Goal: Check status: Check status

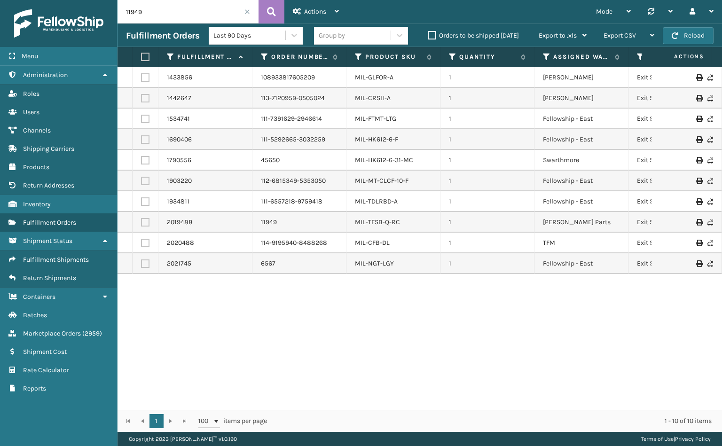
drag, startPoint x: 144, startPoint y: 16, endPoint x: 71, endPoint y: 20, distance: 73.5
click at [71, 0] on div "Menu Administration Roles Users Channels Shipping Carriers Products Return Addr…" at bounding box center [361, 0] width 722 height 0
paste input "29025023652876"
type input "129025023652876"
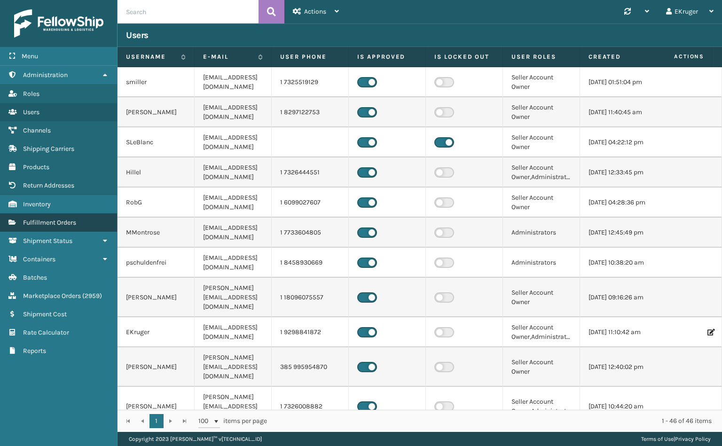
click at [51, 219] on span "Fulfillment Orders" at bounding box center [49, 223] width 53 height 8
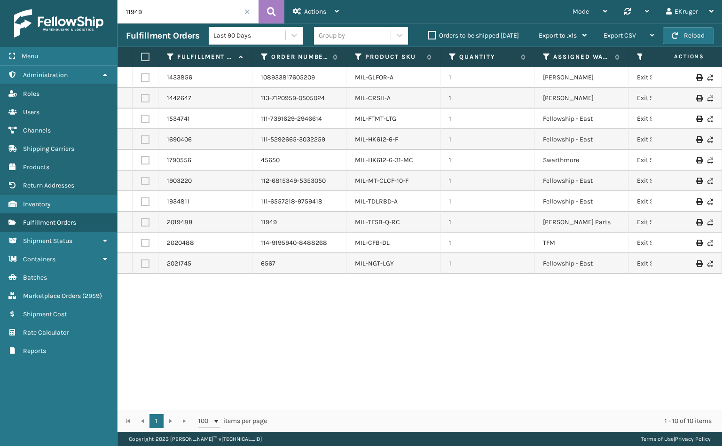
drag, startPoint x: 151, startPoint y: 18, endPoint x: 102, endPoint y: 17, distance: 49.4
click at [102, 0] on div "Menu Administration Roles Users Channels Shipping Carriers Products Return Addr…" at bounding box center [361, 0] width 722 height 0
paste input "29025023652876"
type input "129025023652876"
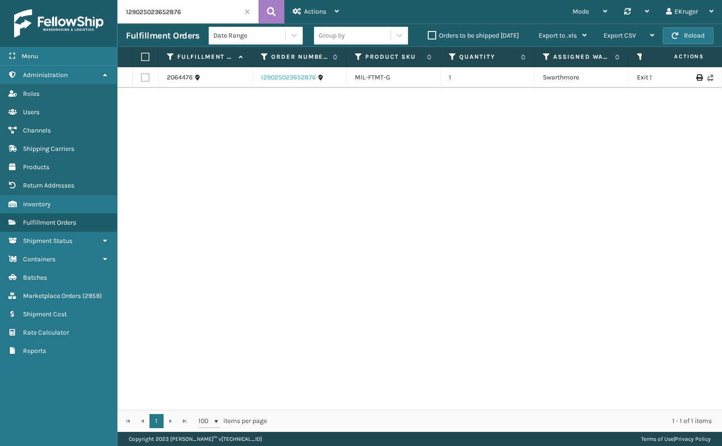
click at [292, 81] on link "129025023652876" at bounding box center [288, 77] width 55 height 9
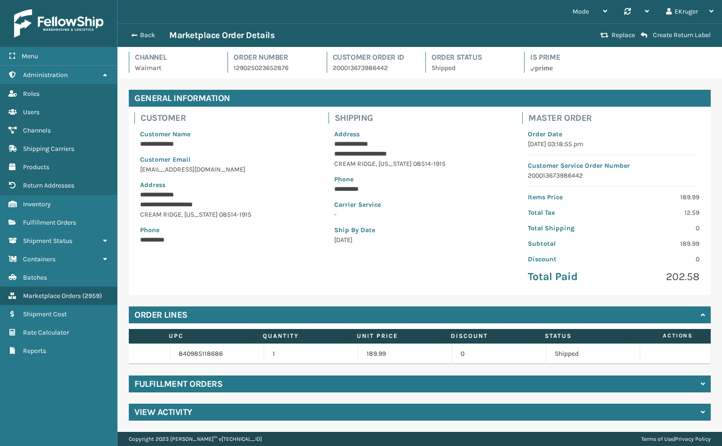
scroll to position [0, 3]
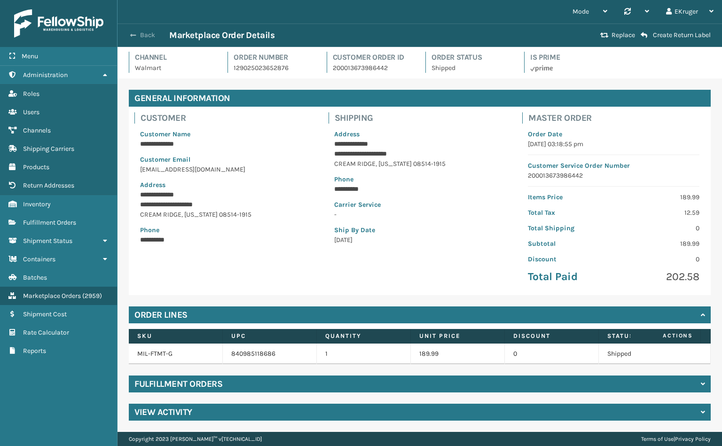
click at [140, 31] on button "Back" at bounding box center [147, 35] width 43 height 8
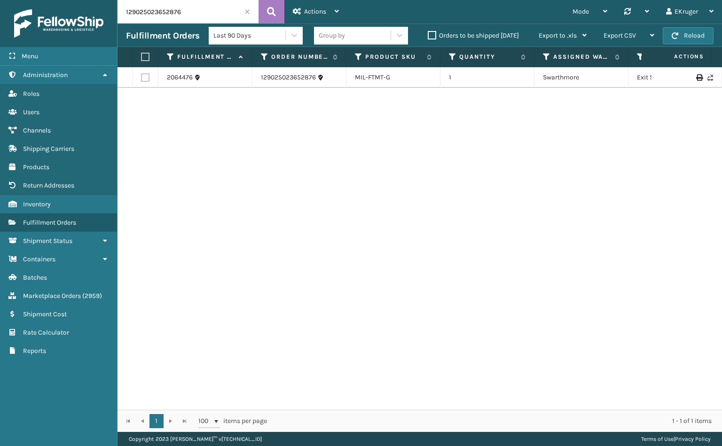
drag, startPoint x: 184, startPoint y: 17, endPoint x: 98, endPoint y: 9, distance: 86.4
click at [98, 0] on div "Menu Administration Roles Users Channels Shipping Carriers Products Return Addr…" at bounding box center [361, 0] width 722 height 0
